Goal: Task Accomplishment & Management: Manage account settings

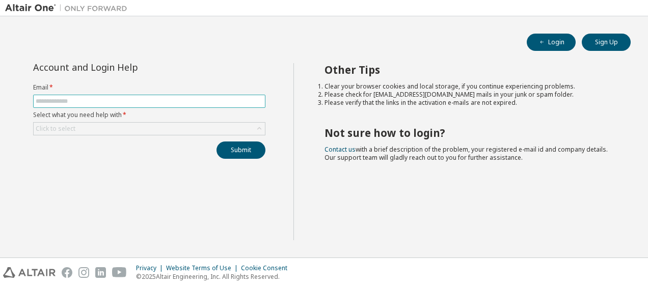
click at [123, 101] on input "text" at bounding box center [149, 101] width 227 height 8
type input "**********"
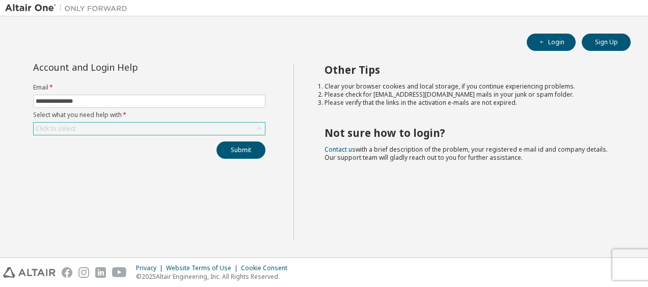
click at [82, 124] on div "Click to select" at bounding box center [149, 129] width 231 height 12
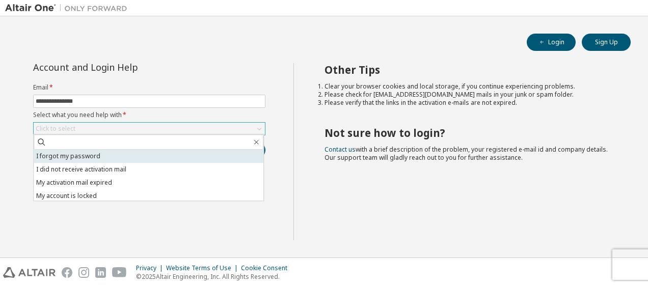
click at [65, 158] on li "I forgot my password" at bounding box center [149, 156] width 230 height 13
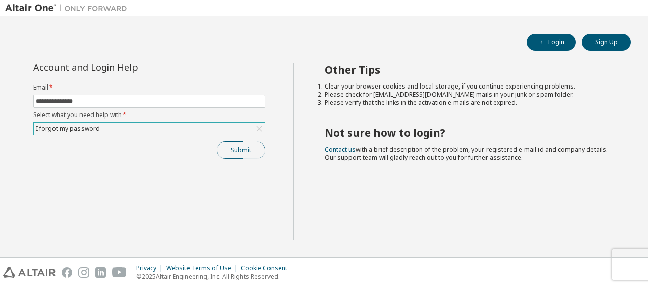
click at [244, 145] on button "Submit" at bounding box center [241, 150] width 49 height 17
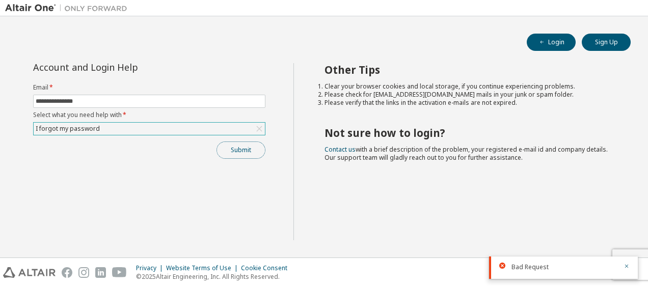
click at [243, 146] on button "Submit" at bounding box center [241, 150] width 49 height 17
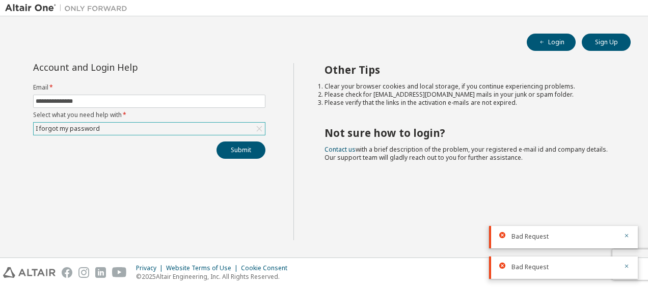
click at [526, 240] on span "Bad Request" at bounding box center [530, 237] width 37 height 8
drag, startPoint x: 526, startPoint y: 240, endPoint x: 503, endPoint y: 236, distance: 23.1
click at [503, 236] on div "Bad Request" at bounding box center [563, 237] width 149 height 22
click at [503, 236] on icon at bounding box center [502, 235] width 6 height 6
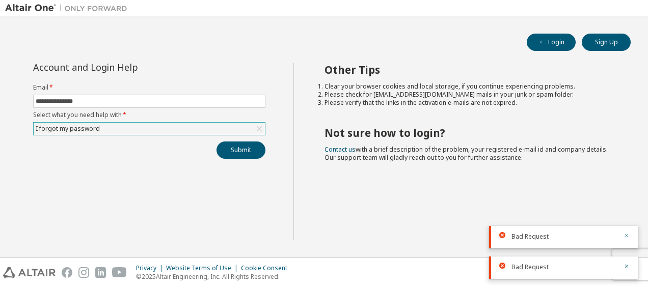
click at [626, 236] on icon "button" at bounding box center [627, 236] width 4 height 4
click at [575, 207] on div "Other Tips Clear your browser cookies and local storage, if you continue experi…" at bounding box center [469, 151] width 350 height 177
click at [626, 268] on icon "button" at bounding box center [627, 266] width 6 height 6
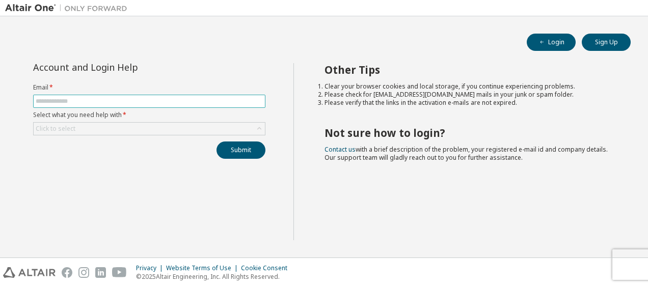
click at [104, 103] on input "text" at bounding box center [149, 101] width 227 height 8
type input "**********"
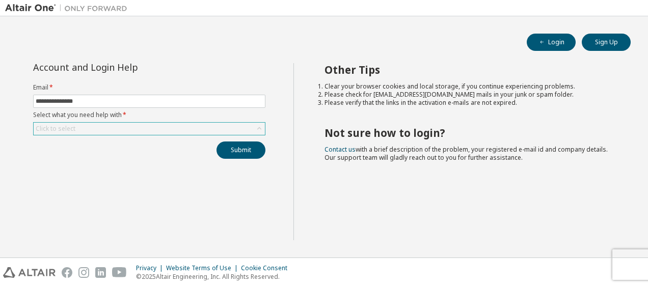
click at [78, 126] on div "Click to select" at bounding box center [149, 129] width 231 height 12
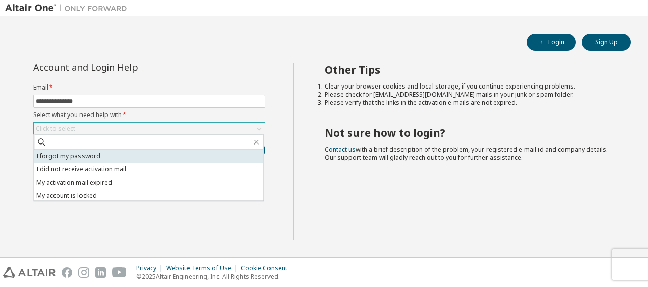
click at [66, 154] on li "I forgot my password" at bounding box center [149, 156] width 230 height 13
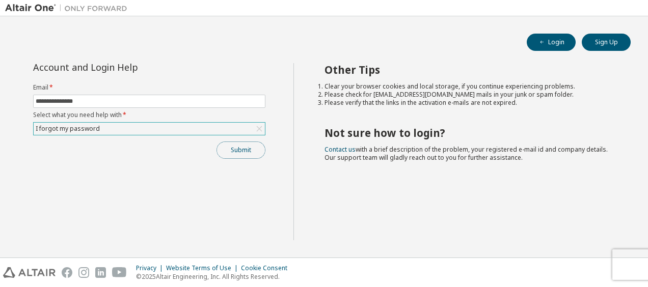
click at [242, 147] on button "Submit" at bounding box center [241, 150] width 49 height 17
